Goal: Find specific page/section: Find specific page/section

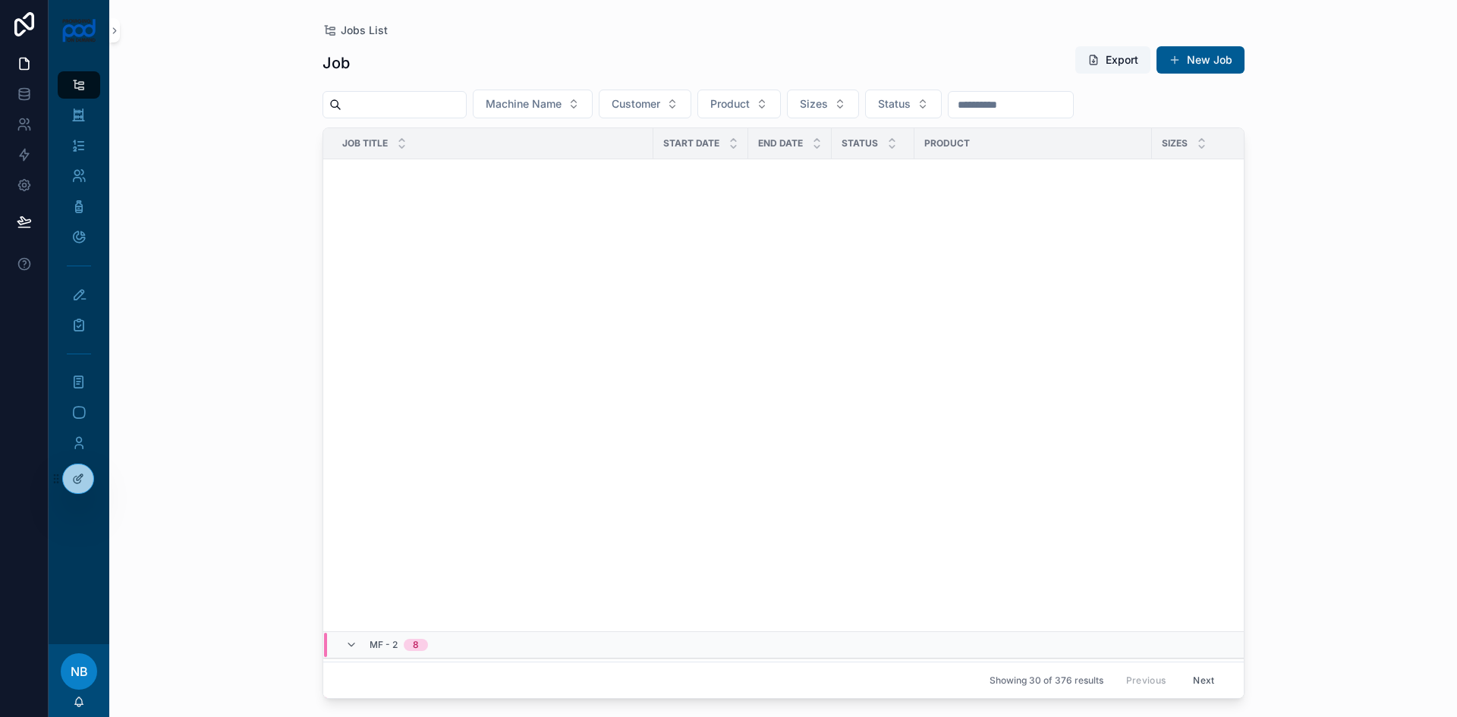
scroll to position [845, 0]
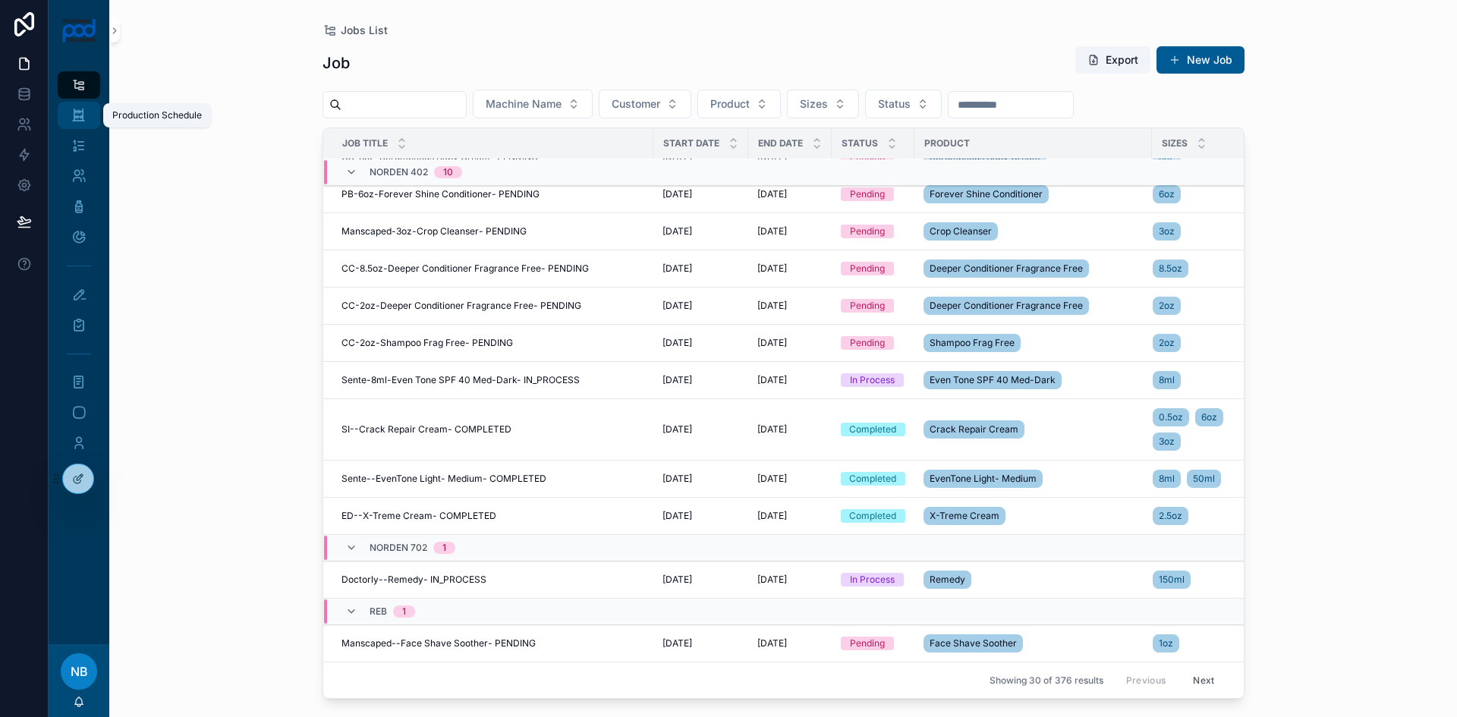
drag, startPoint x: 74, startPoint y: 114, endPoint x: 71, endPoint y: 121, distance: 7.8
click at [74, 114] on icon "scrollable content" at bounding box center [78, 115] width 14 height 15
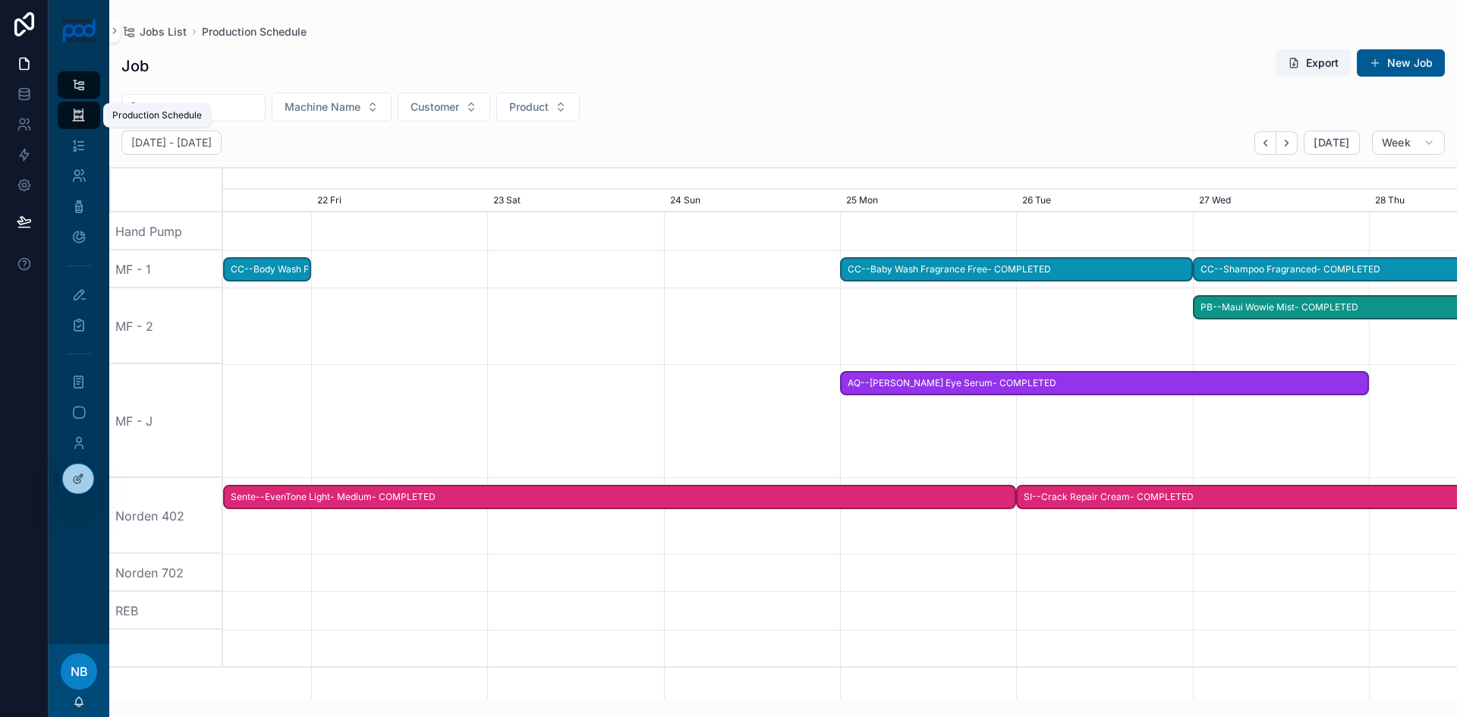
scroll to position [0, 1851]
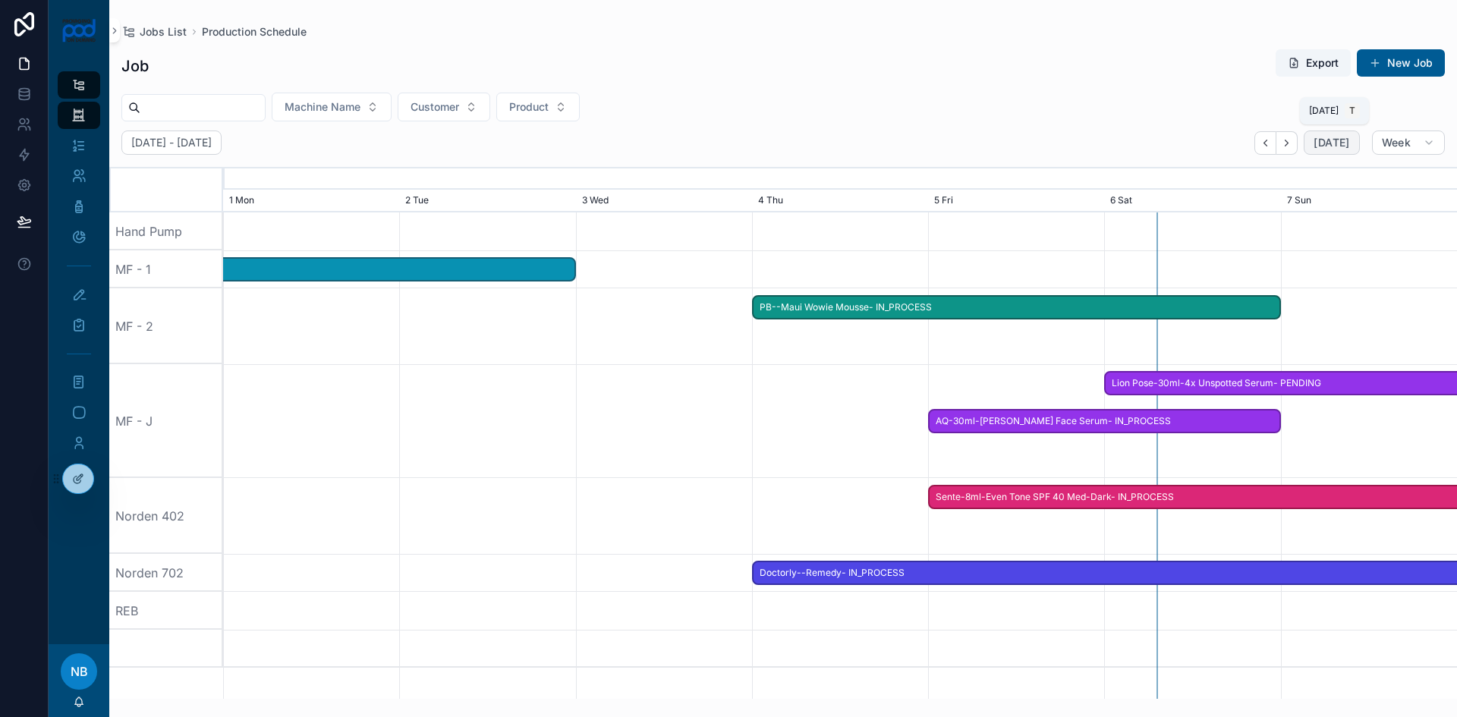
click at [1324, 148] on span "[DATE]" at bounding box center [1332, 143] width 36 height 14
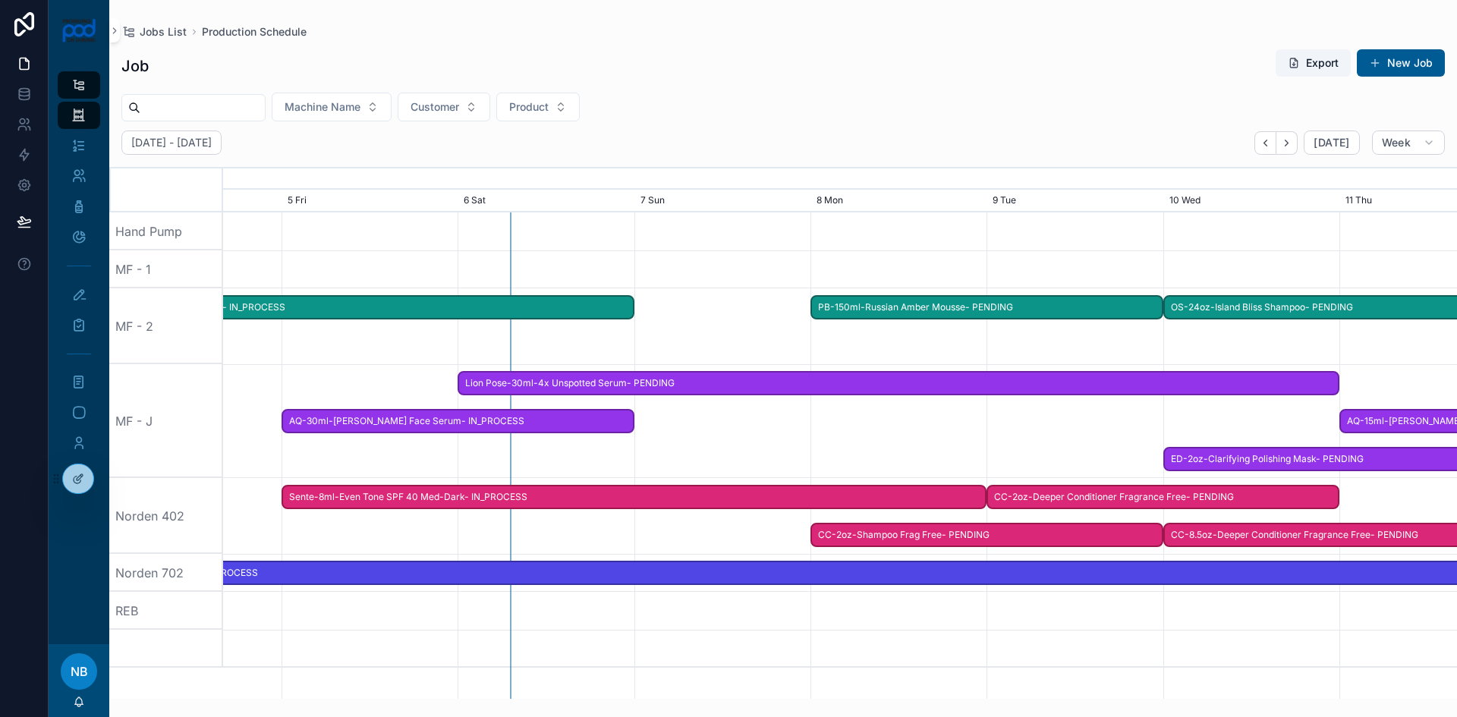
scroll to position [0, 2498]
drag, startPoint x: 931, startPoint y: 381, endPoint x: 284, endPoint y: 370, distance: 647.5
click at [284, 370] on div at bounding box center [193, 421] width 4936 height 114
click at [1323, 141] on span "[DATE]" at bounding box center [1332, 143] width 36 height 14
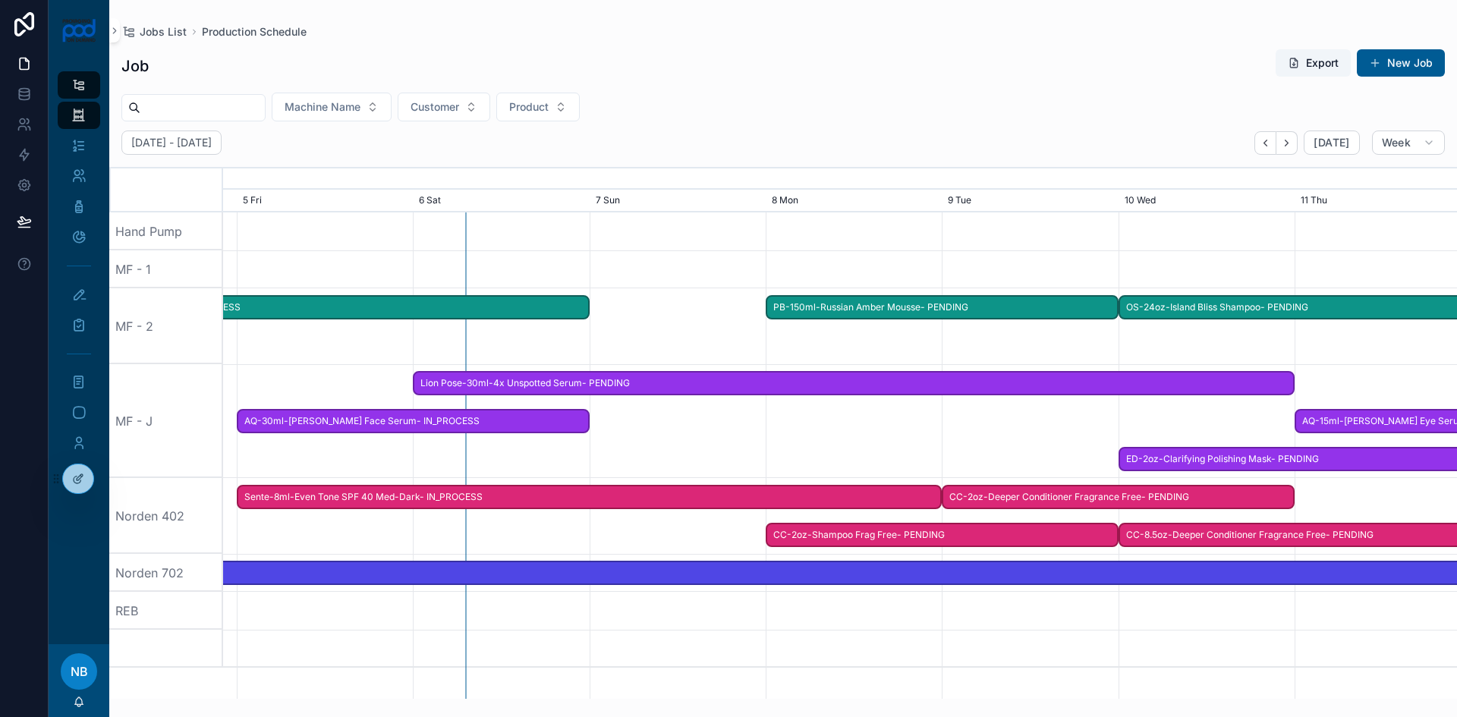
scroll to position [0, 0]
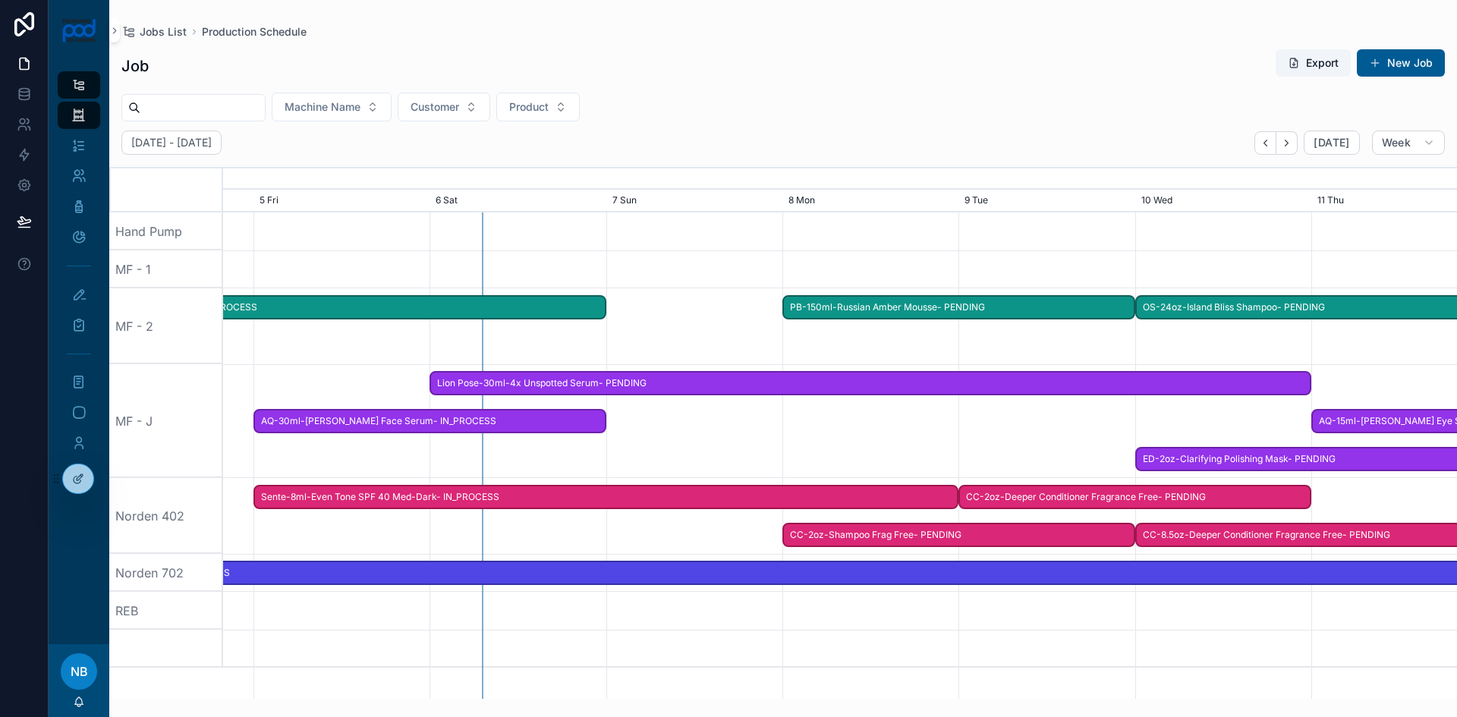
drag, startPoint x: 1050, startPoint y: 370, endPoint x: 376, endPoint y: 329, distance: 676.0
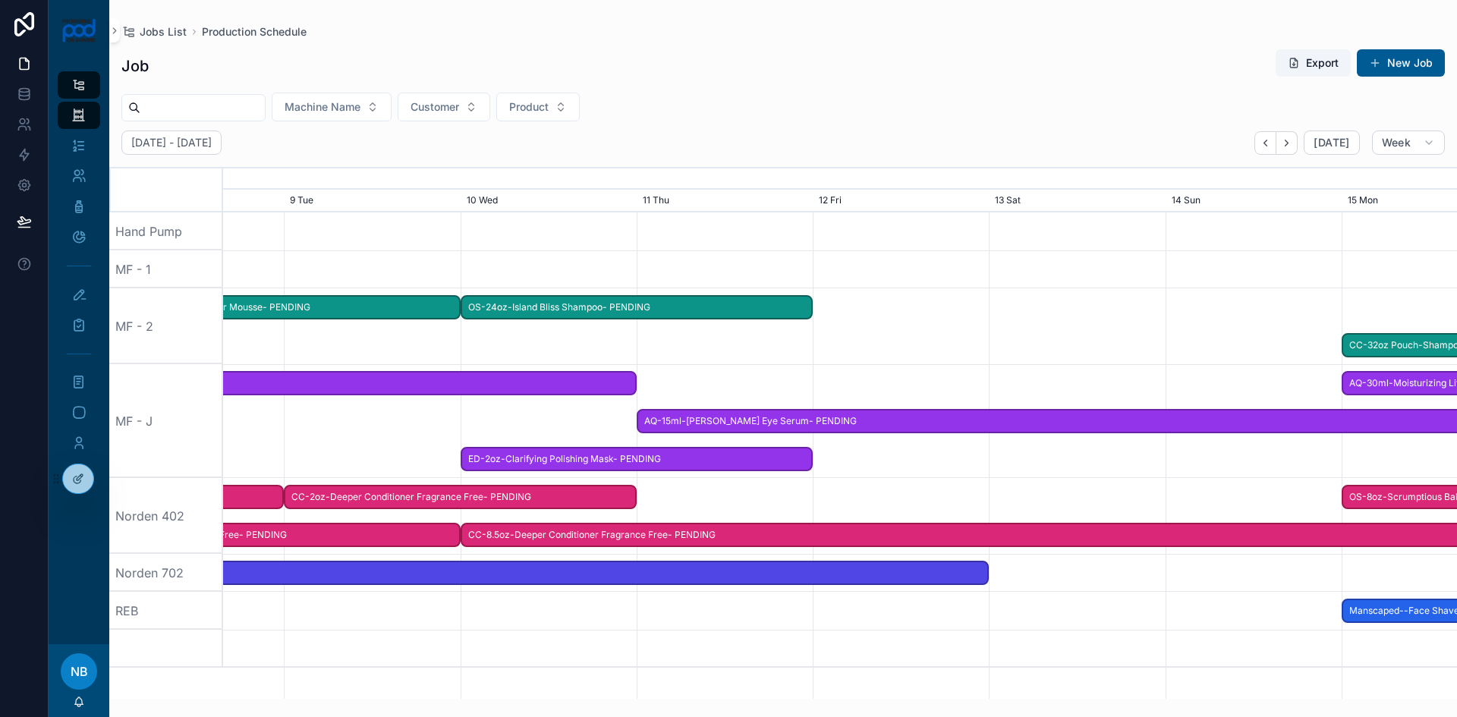
scroll to position [0, 1851]
